Goal: Information Seeking & Learning: Learn about a topic

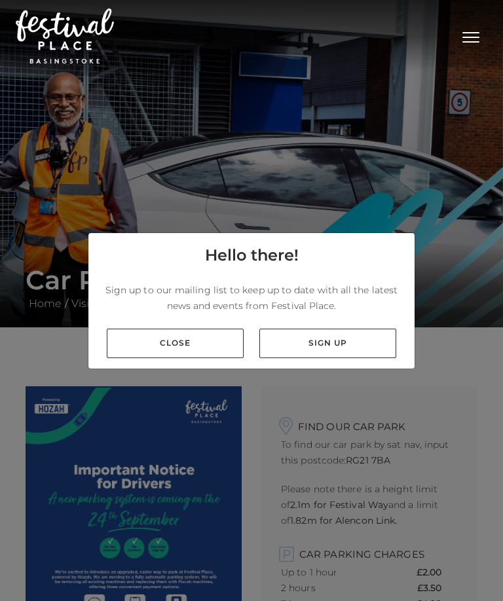
click at [190, 343] on link "Close" at bounding box center [175, 343] width 137 height 29
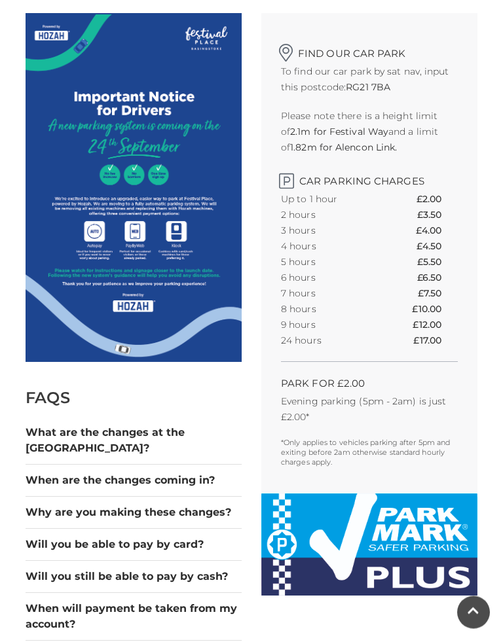
scroll to position [374, 0]
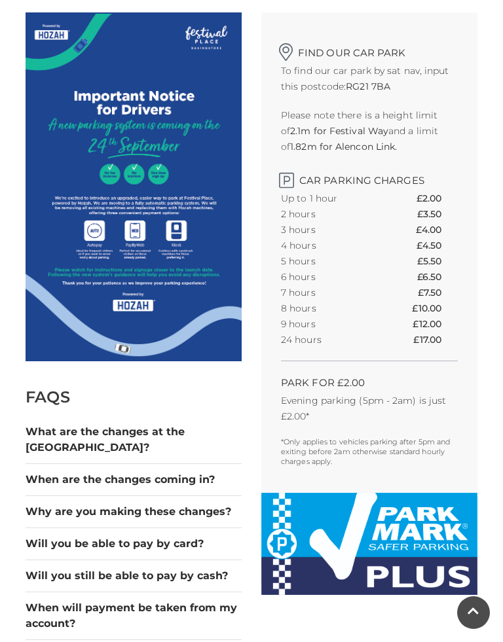
click at [186, 439] on button "What are the changes at the [GEOGRAPHIC_DATA]?" at bounding box center [134, 439] width 216 height 31
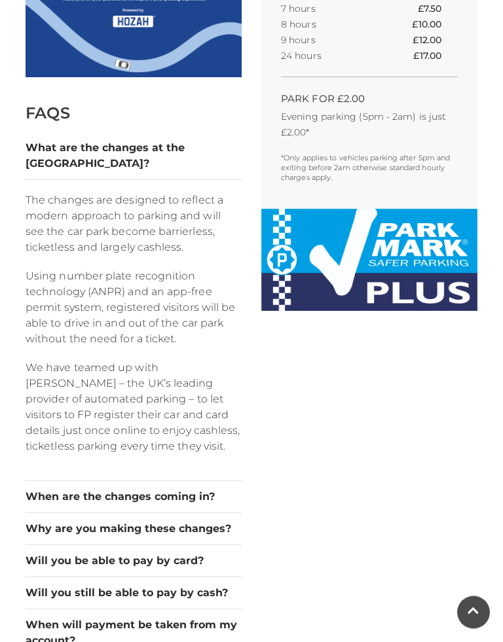
click at [212, 142] on button "What are the changes at the [GEOGRAPHIC_DATA]?" at bounding box center [134, 156] width 216 height 31
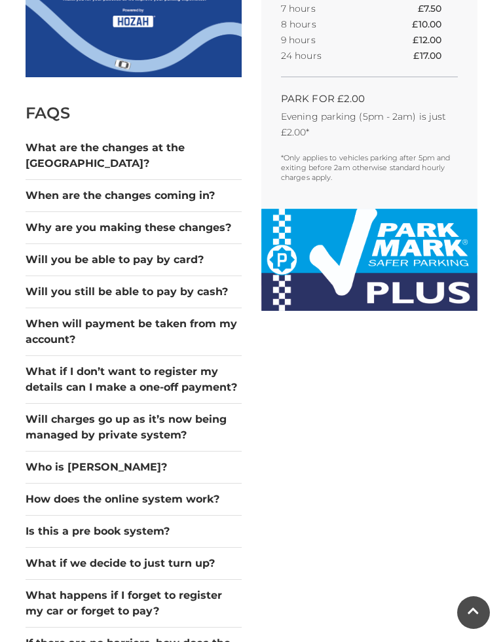
click at [186, 188] on button "When are the changes coming in?" at bounding box center [134, 196] width 216 height 16
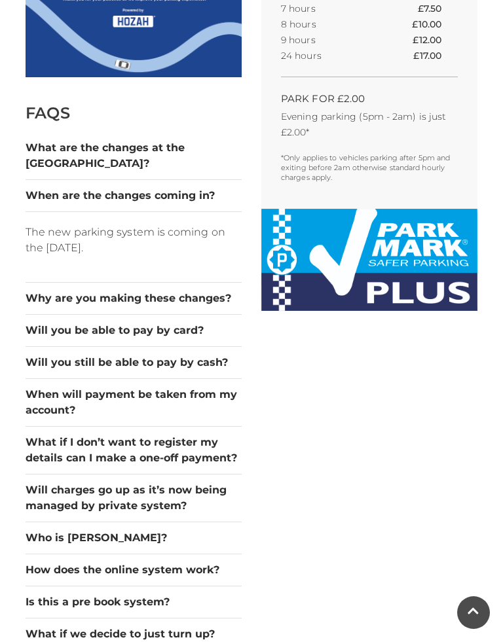
click at [192, 188] on button "When are the changes coming in?" at bounding box center [134, 196] width 216 height 16
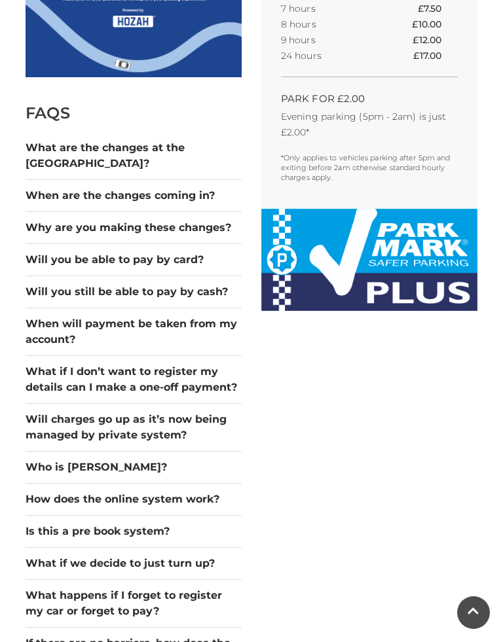
click at [200, 220] on button "Why are you making these changes?" at bounding box center [134, 228] width 216 height 16
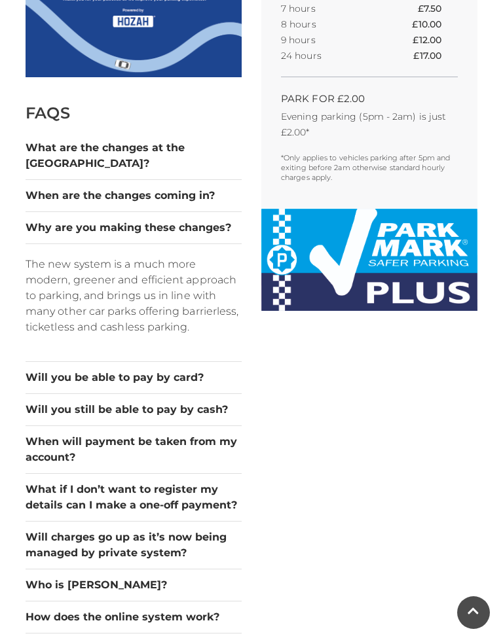
click at [205, 220] on button "Why are you making these changes?" at bounding box center [134, 228] width 216 height 16
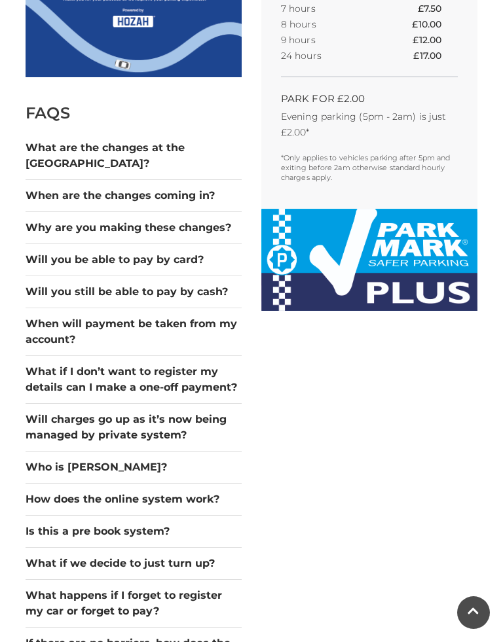
click at [196, 252] on button "Will you be able to pay by card?" at bounding box center [134, 260] width 216 height 16
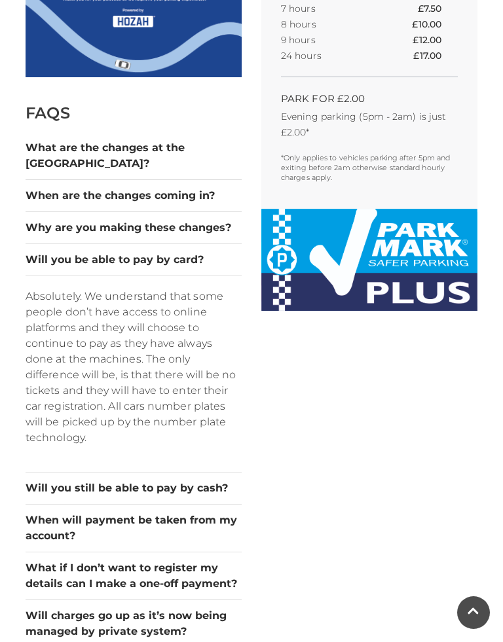
click at [185, 252] on button "Will you be able to pay by card?" at bounding box center [134, 260] width 216 height 16
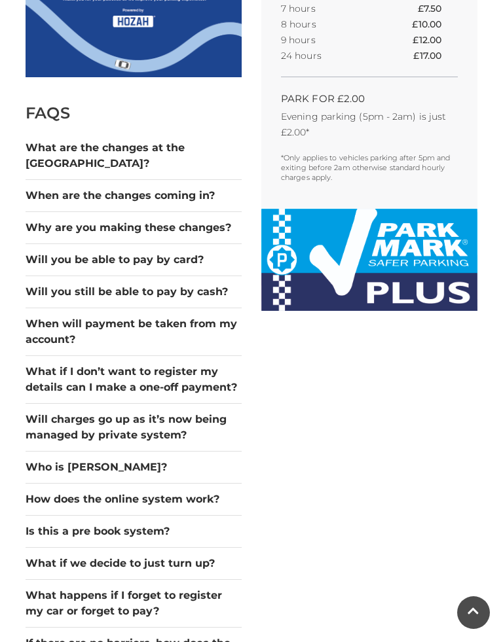
click at [200, 284] on button "Will you still be able to pay by cash?" at bounding box center [134, 292] width 216 height 16
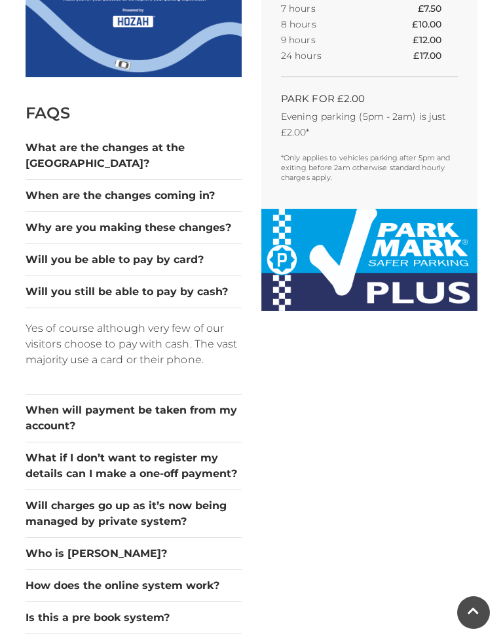
click at [196, 284] on button "Will you still be able to pay by cash?" at bounding box center [134, 292] width 216 height 16
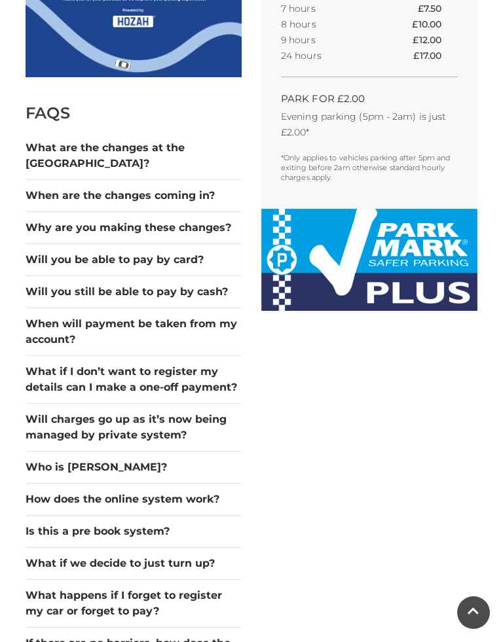
click at [199, 316] on button "When will payment be taken from my account?" at bounding box center [134, 331] width 216 height 31
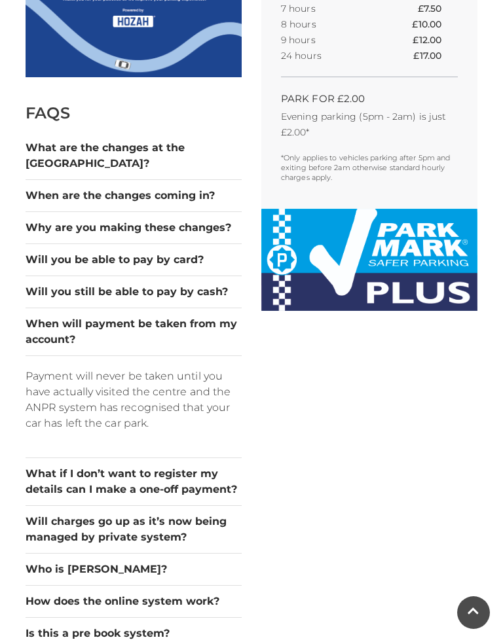
click at [202, 316] on button "When will payment be taken from my account?" at bounding box center [134, 331] width 216 height 31
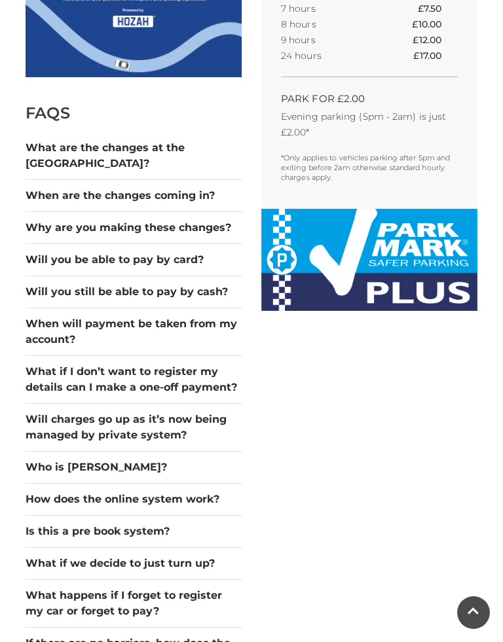
click at [206, 364] on button "What if I don’t want to register my details can I make a one-off payment?" at bounding box center [134, 379] width 216 height 31
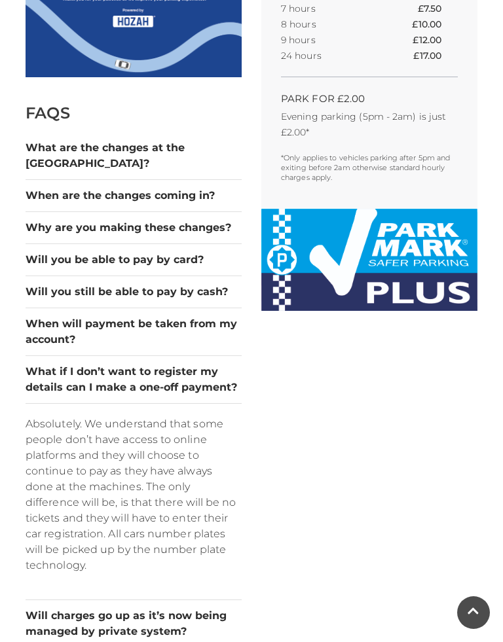
click at [210, 364] on button "What if I don’t want to register my details can I make a one-off payment?" at bounding box center [134, 379] width 216 height 31
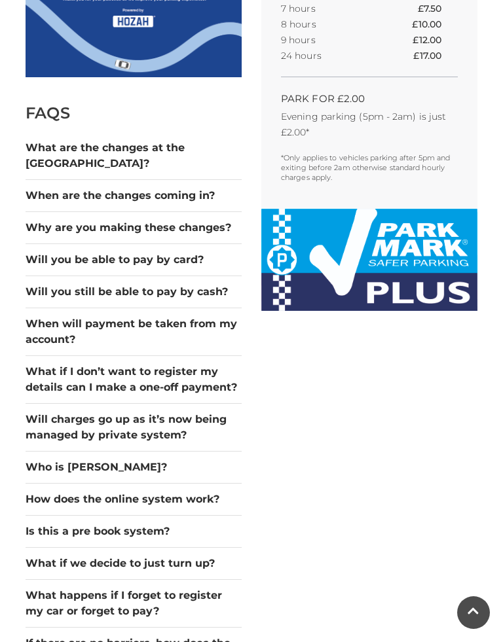
click at [206, 412] on button "Will charges go up as it’s now being managed by private system?" at bounding box center [134, 427] width 216 height 31
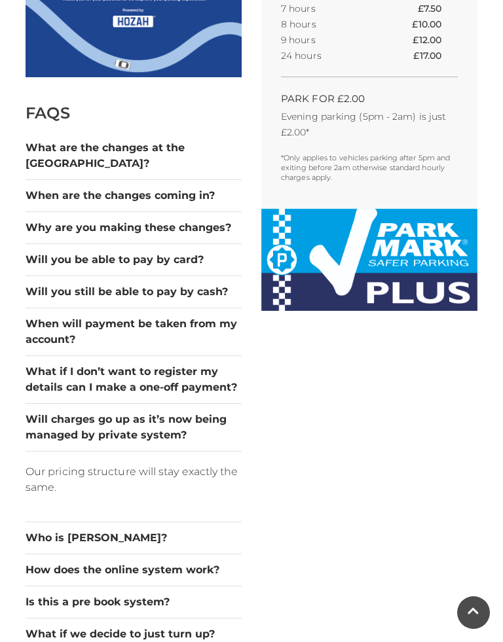
click at [206, 412] on button "Will charges go up as it’s now being managed by private system?" at bounding box center [134, 427] width 216 height 31
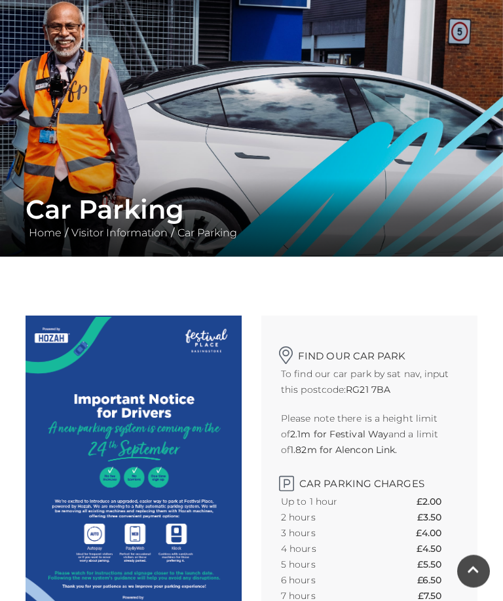
scroll to position [0, 0]
